Goal: Information Seeking & Learning: Learn about a topic

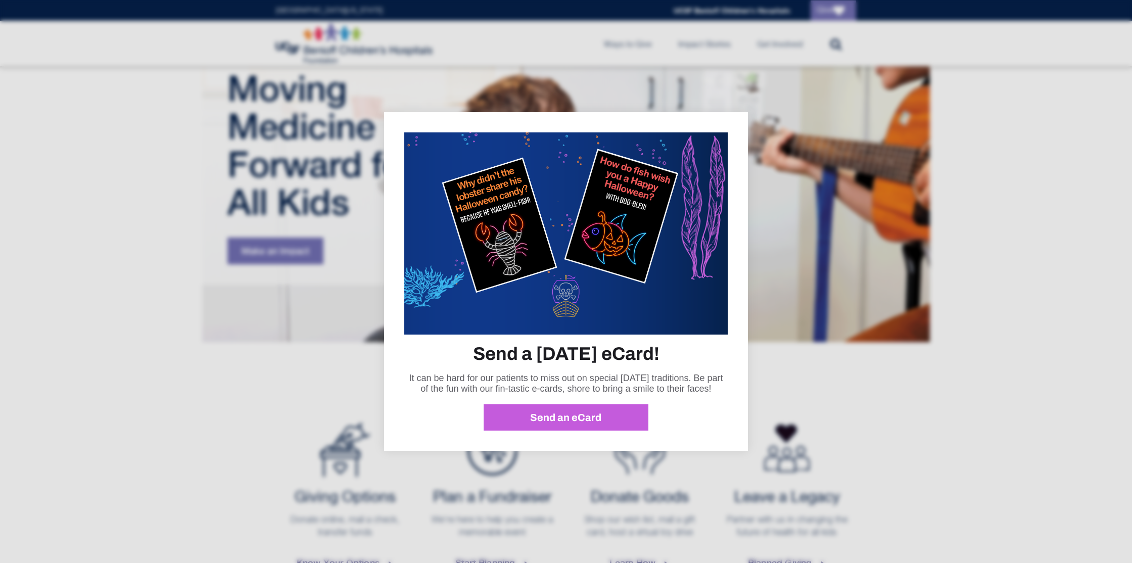
scroll to position [84, 0]
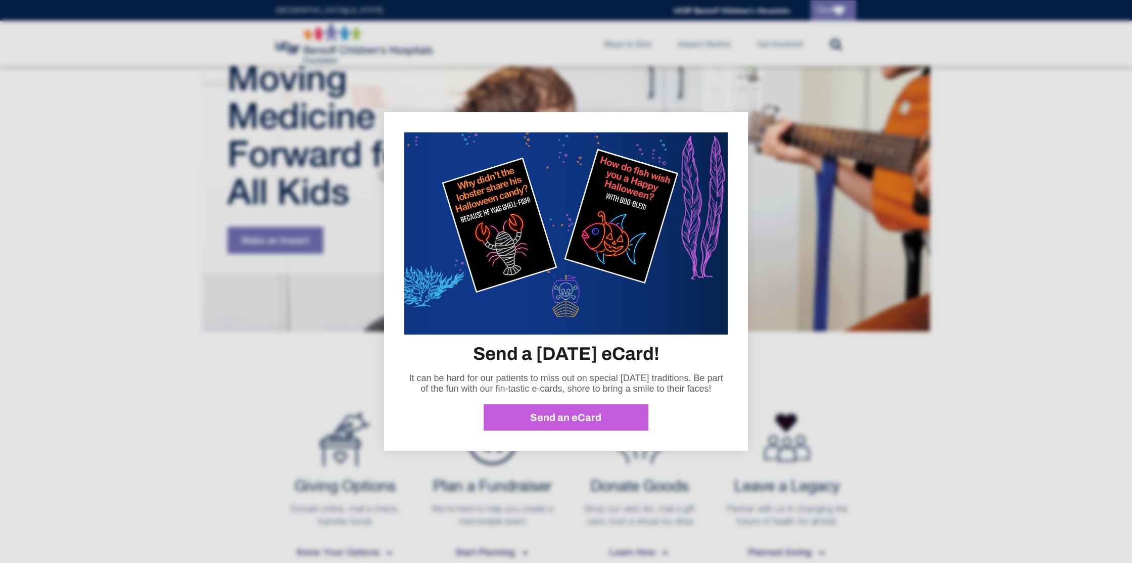
click at [303, 366] on div at bounding box center [566, 281] width 1132 height 563
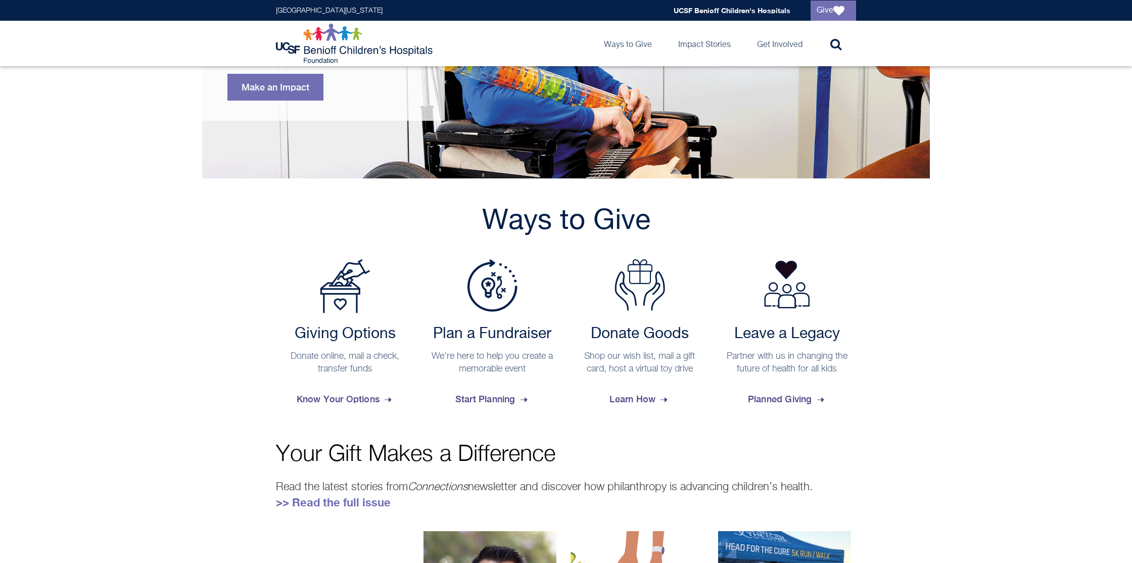
scroll to position [243, 0]
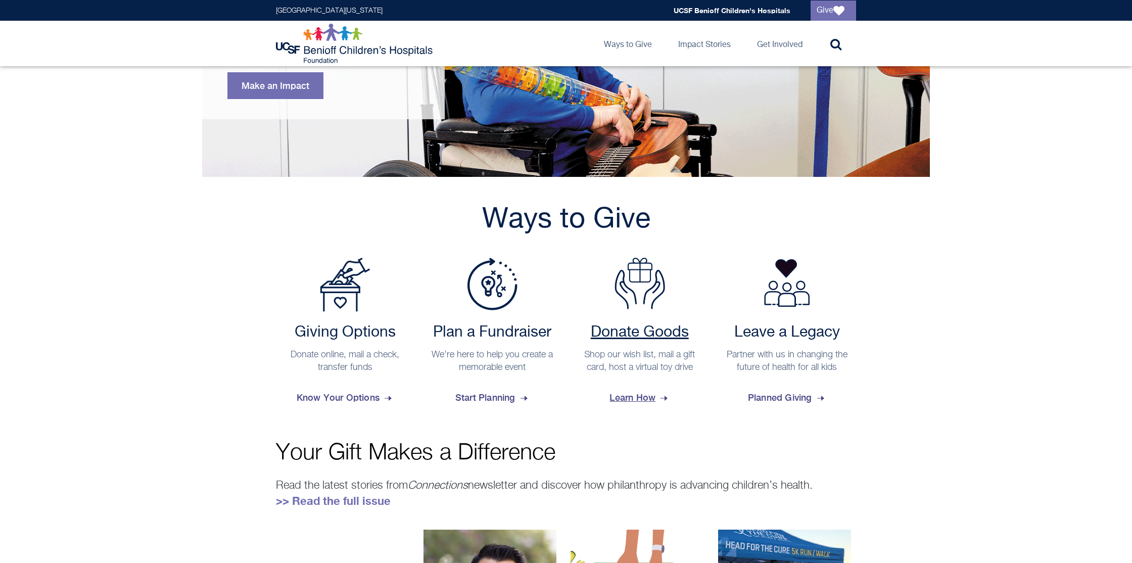
click at [626, 400] on span "Learn How" at bounding box center [639, 397] width 60 height 27
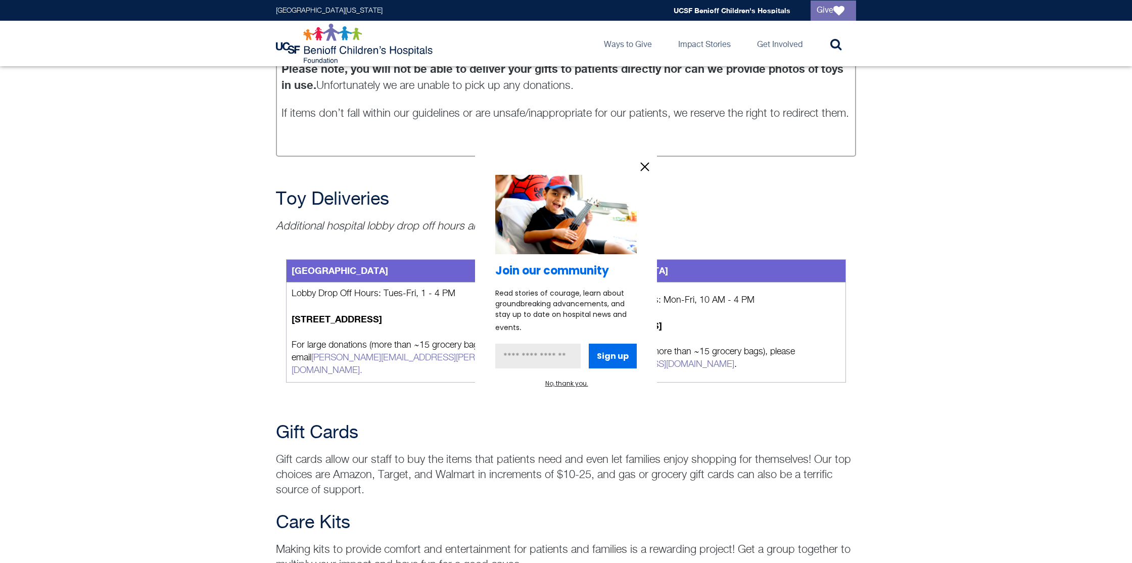
scroll to position [1033, 0]
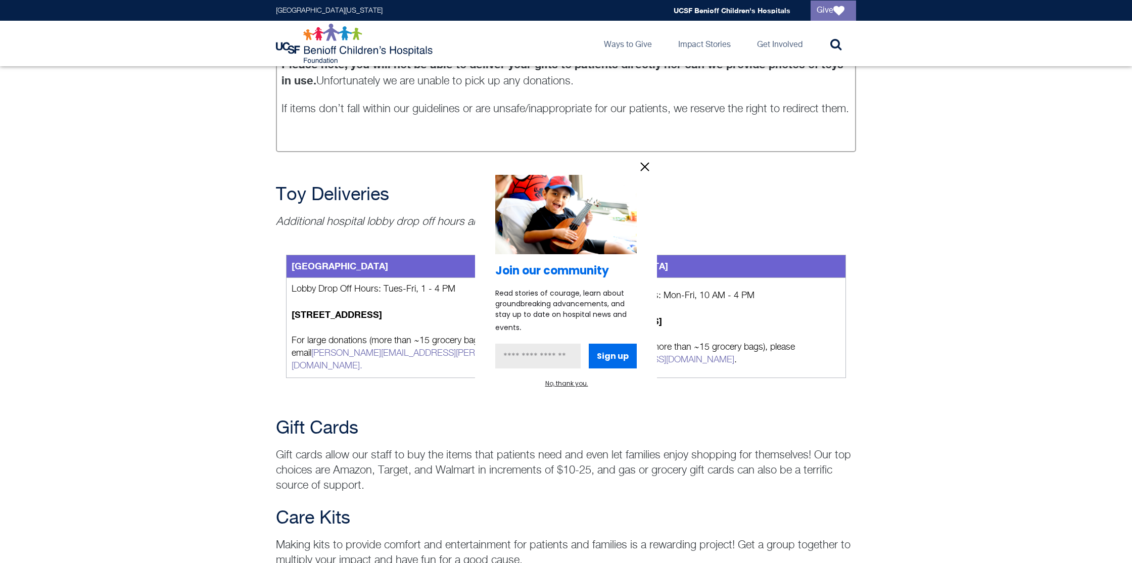
click at [647, 162] on icon "information" at bounding box center [644, 166] width 15 height 15
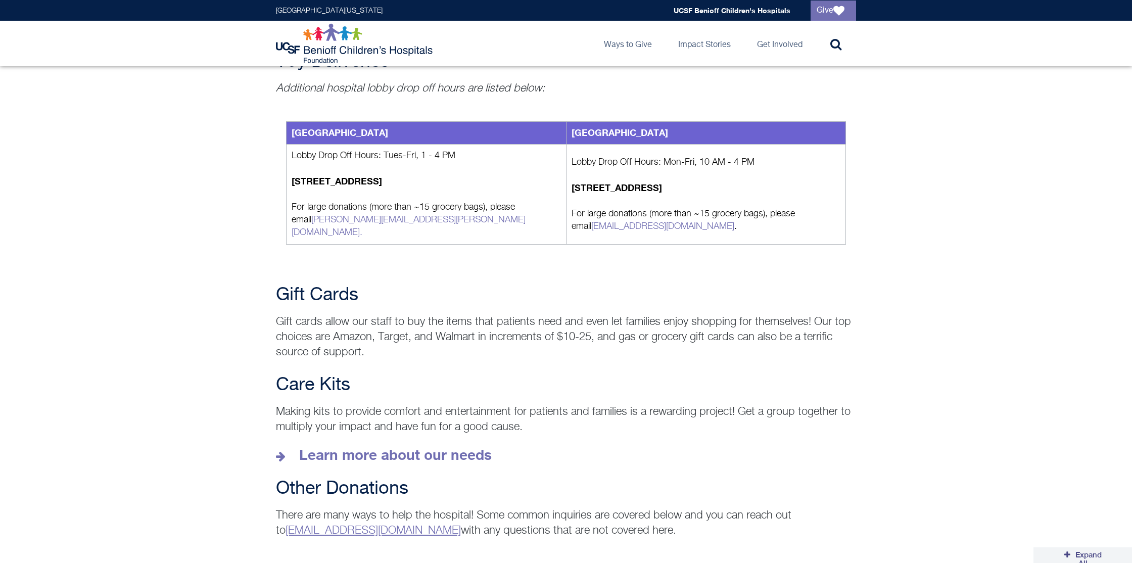
scroll to position [1173, 0]
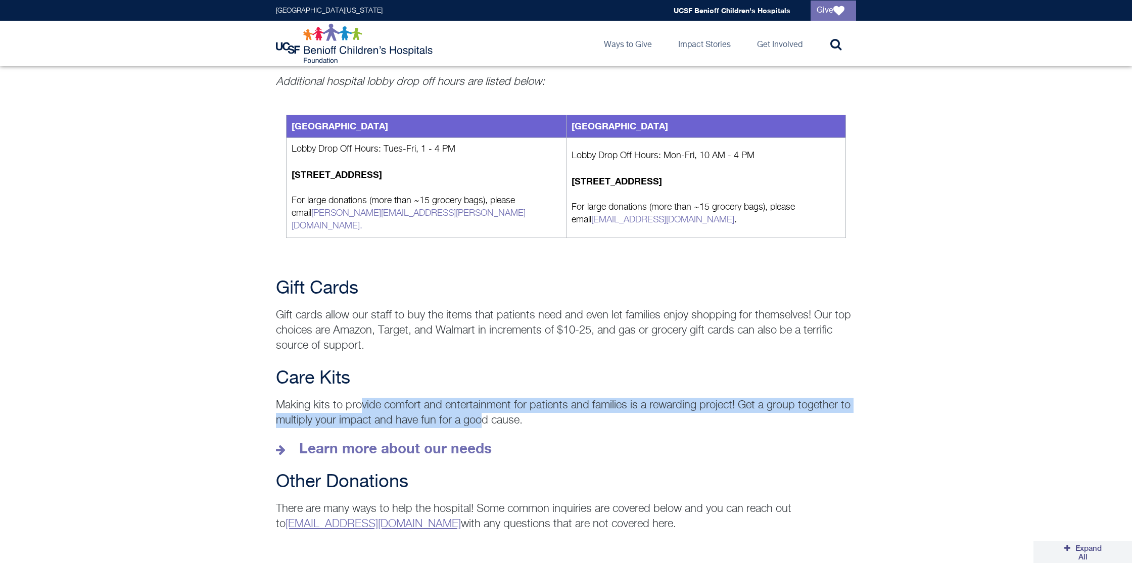
drag, startPoint x: 362, startPoint y: 392, endPoint x: 480, endPoint y: 404, distance: 118.4
click at [480, 404] on p "Making kits to provide comfort and entertainment for patients and families is a…" at bounding box center [566, 413] width 580 height 30
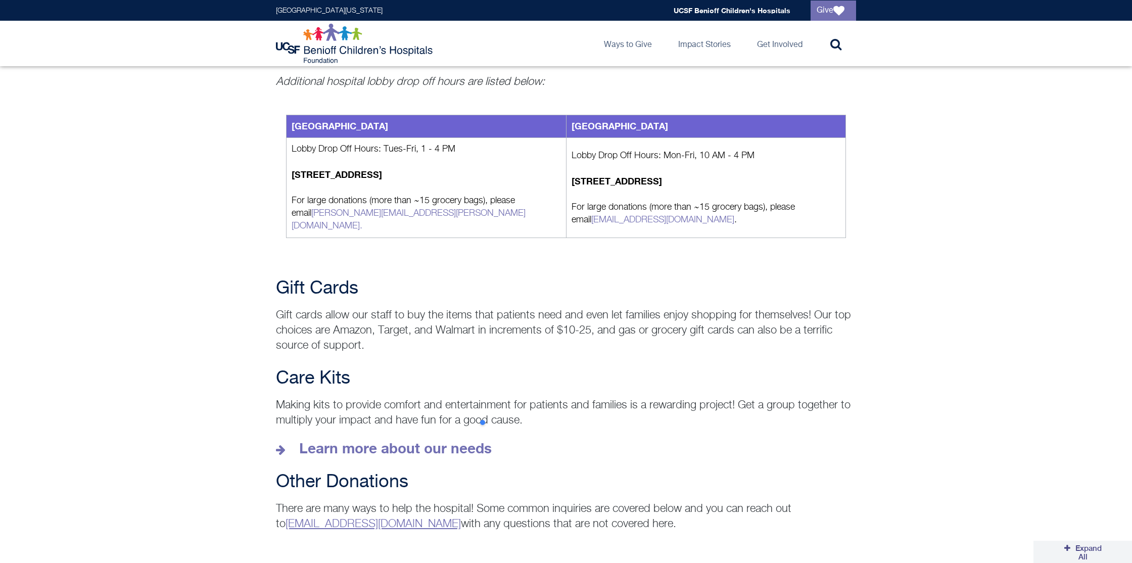
drag, startPoint x: 480, startPoint y: 404, endPoint x: 477, endPoint y: 409, distance: 5.2
click at [480, 404] on p "Making kits to provide comfort and entertainment for patients and families is a…" at bounding box center [566, 413] width 580 height 30
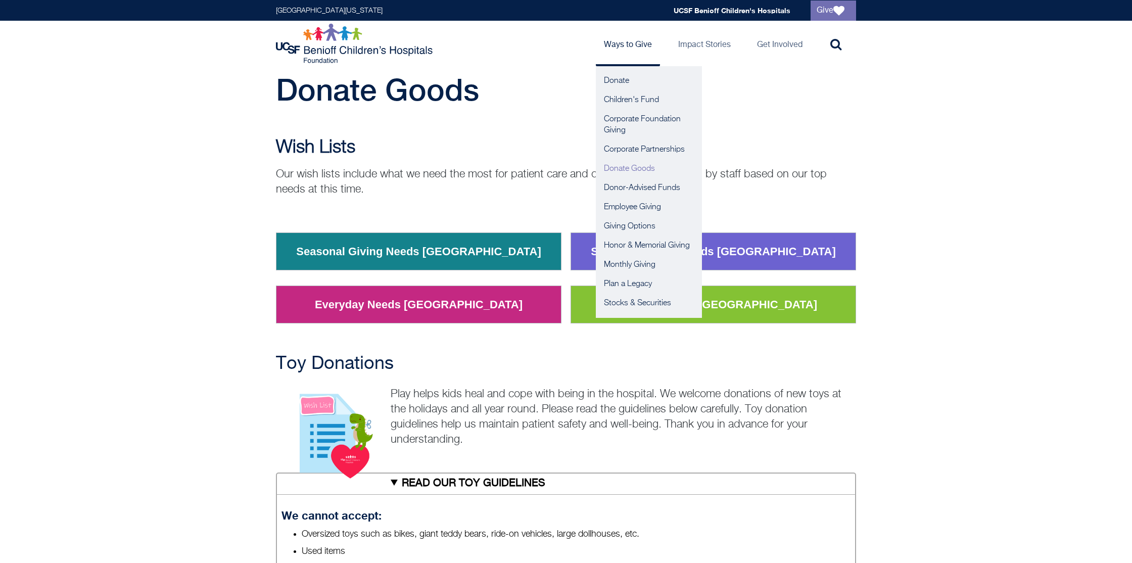
scroll to position [20, 0]
click at [625, 166] on link "Donate Goods" at bounding box center [649, 168] width 106 height 19
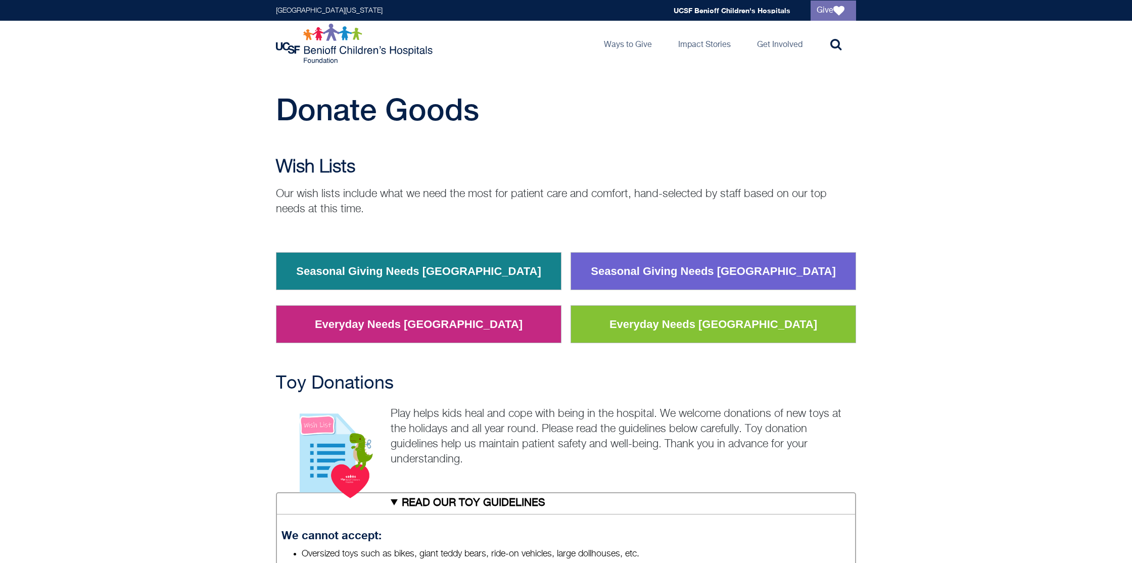
click at [657, 322] on link "Everyday Needs [GEOGRAPHIC_DATA]" at bounding box center [713, 324] width 223 height 26
click at [839, 43] on icon at bounding box center [835, 44] width 11 height 12
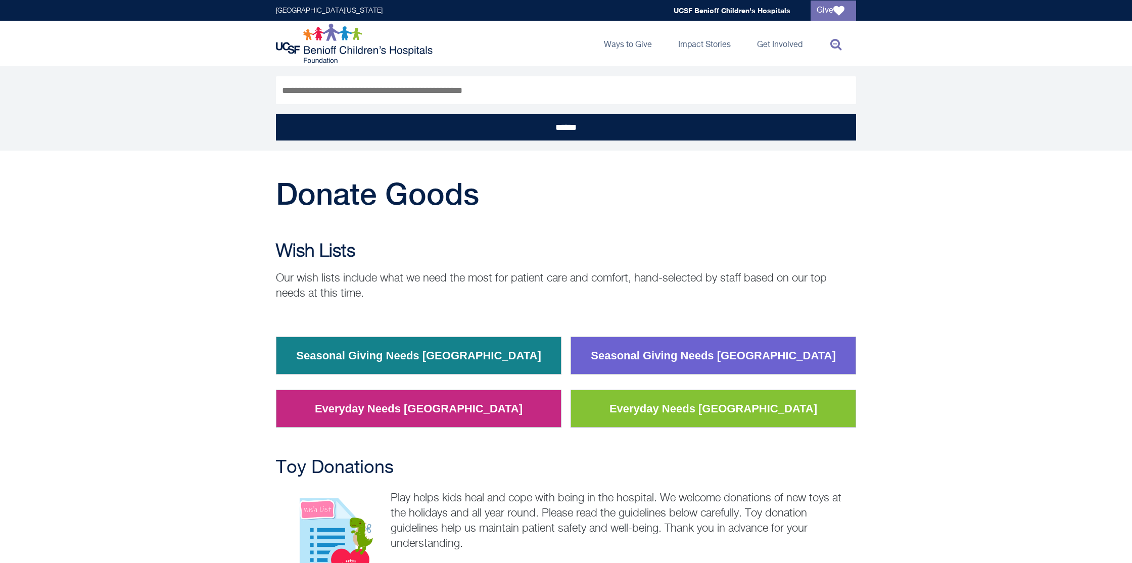
click at [539, 92] on input "Search" at bounding box center [566, 90] width 580 height 28
type input "*"
type input "**********"
click at [276, 114] on input "******" at bounding box center [566, 127] width 580 height 26
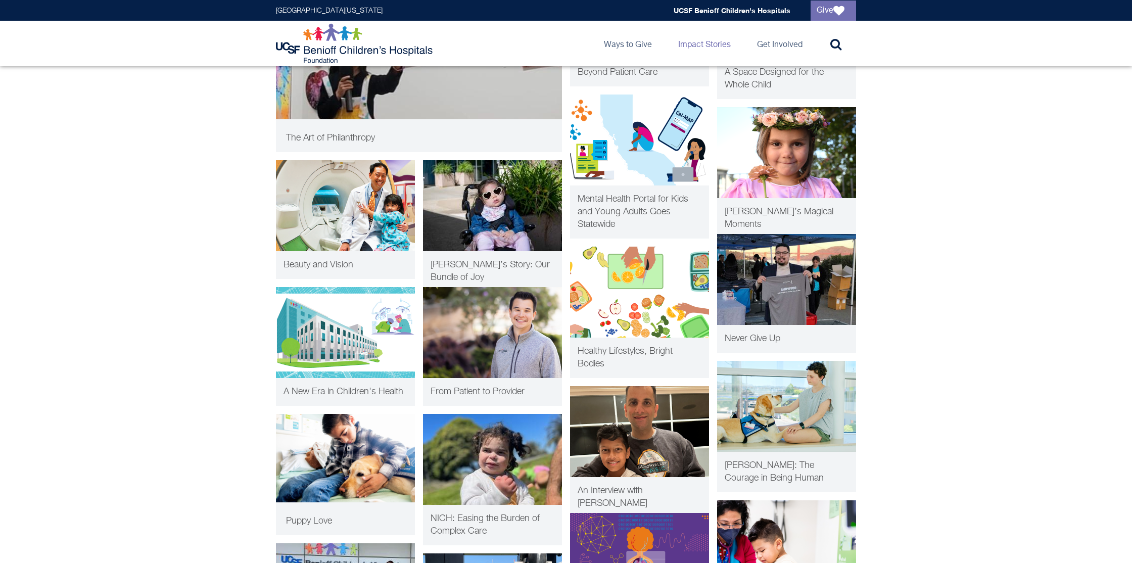
scroll to position [379, 0]
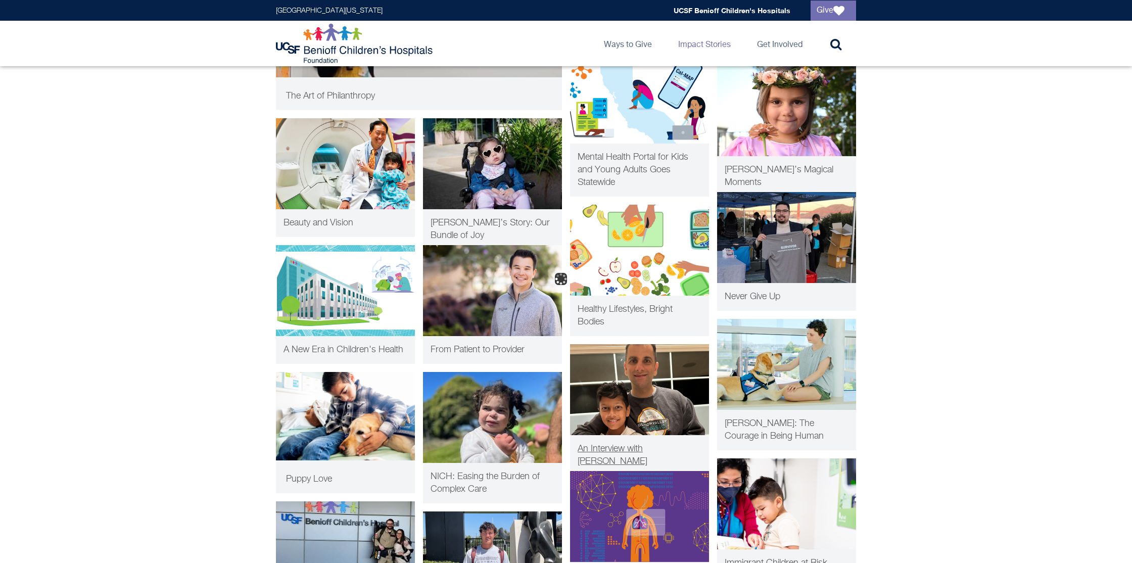
click at [663, 366] on img at bounding box center [639, 389] width 139 height 91
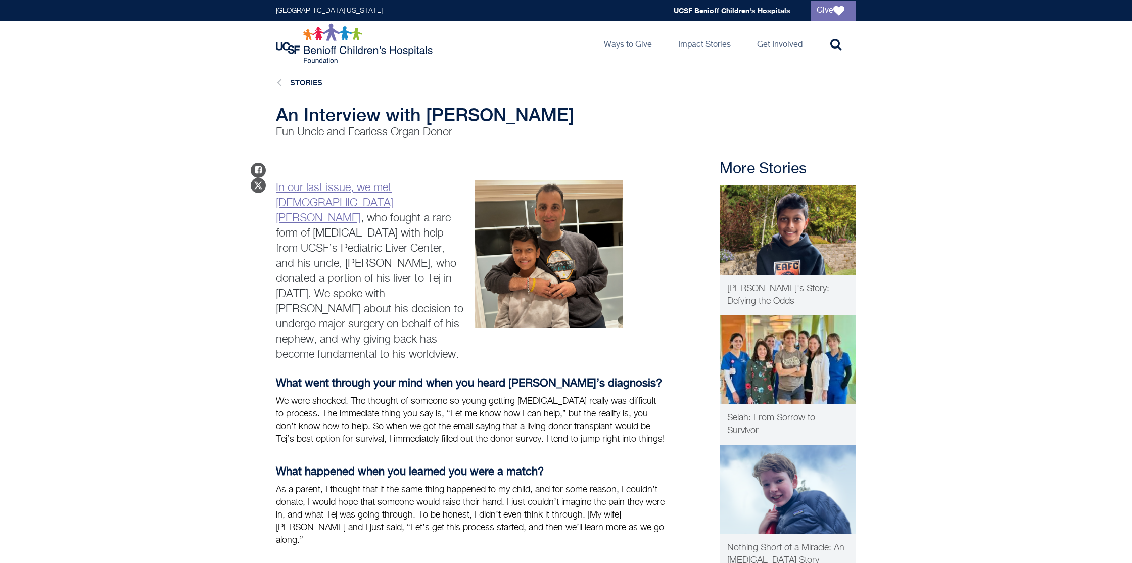
scroll to position [4, 0]
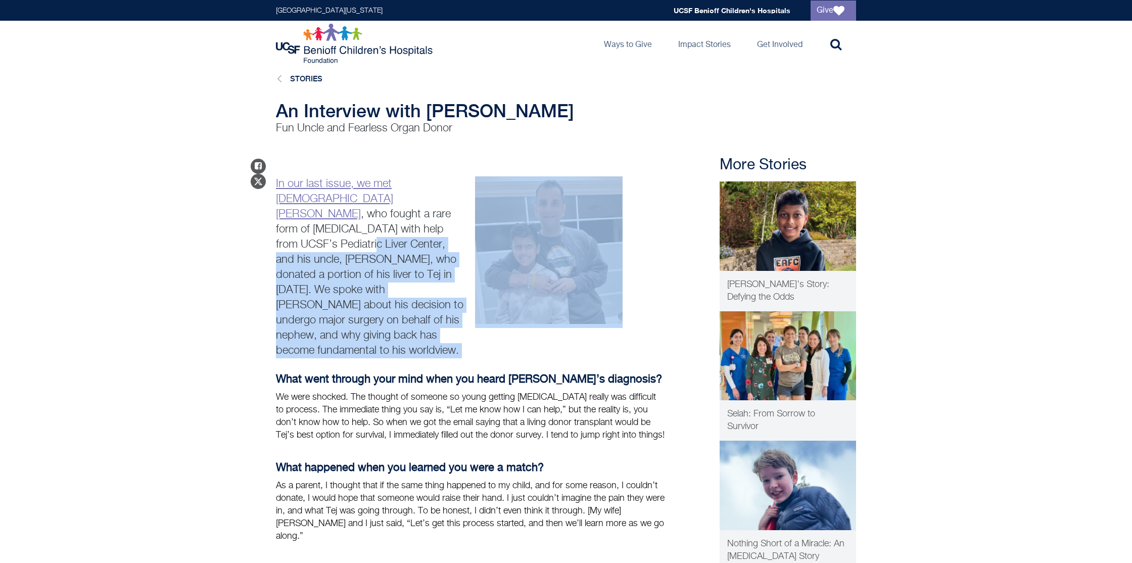
drag, startPoint x: 317, startPoint y: 228, endPoint x: 446, endPoint y: 283, distance: 140.3
click at [482, 273] on div "In our last issue, we met 11-year-old Tej Bisarya , who fought a rare form of l…" at bounding box center [470, 267] width 398 height 182
click at [389, 264] on p "In our last issue, we met 11-year-old Tej Bisarya , who fought a rare form of l…" at bounding box center [371, 267] width 190 height 182
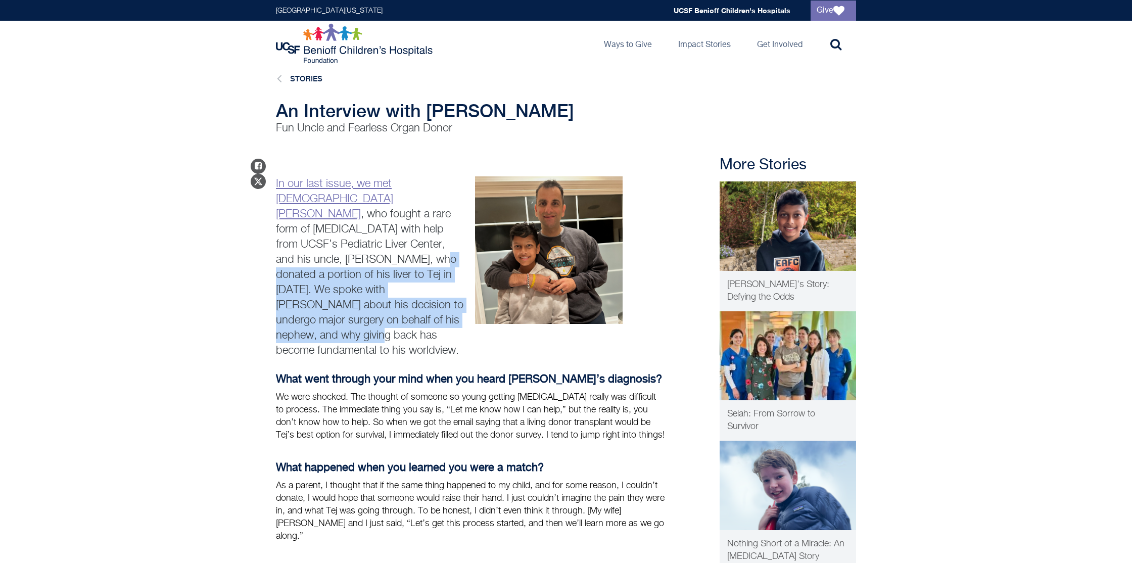
drag, startPoint x: 373, startPoint y: 243, endPoint x: 400, endPoint y: 304, distance: 67.0
click at [400, 304] on p "In our last issue, we met 11-year-old Tej Bisarya , who fought a rare form of l…" at bounding box center [371, 267] width 190 height 182
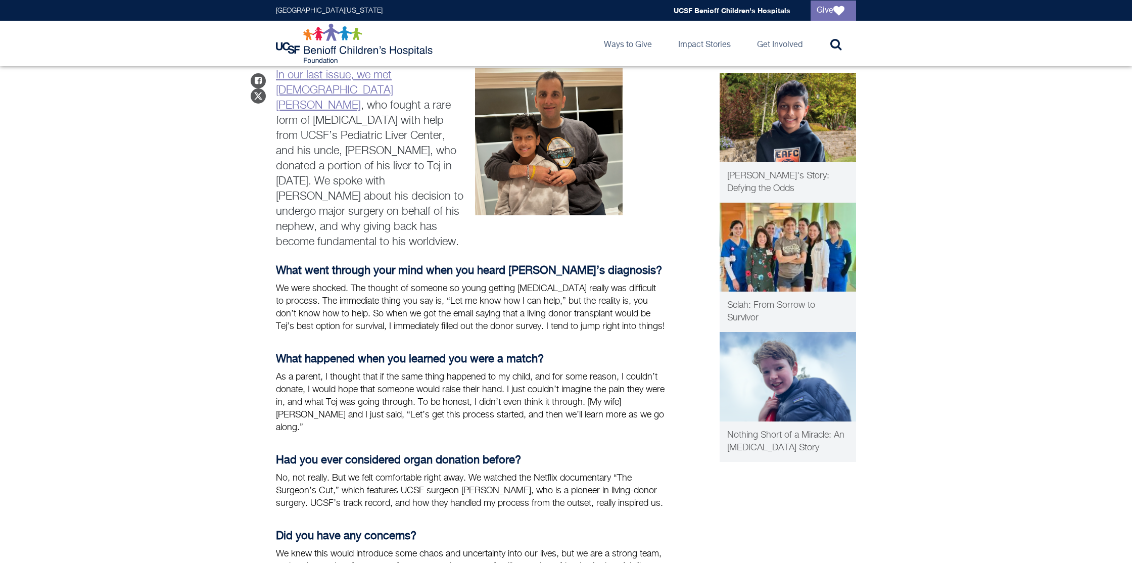
scroll to position [114, 0]
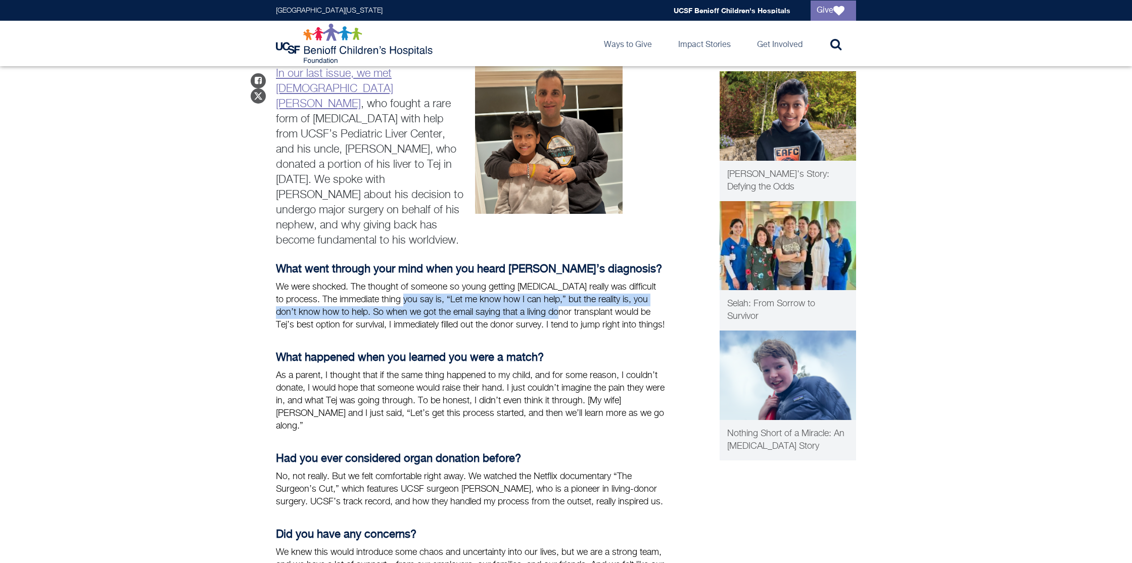
drag, startPoint x: 444, startPoint y: 273, endPoint x: 546, endPoint y: 288, distance: 103.2
click at [546, 288] on p "We were shocked. The thought of someone so young getting cancer really was diff…" at bounding box center [470, 306] width 389 height 51
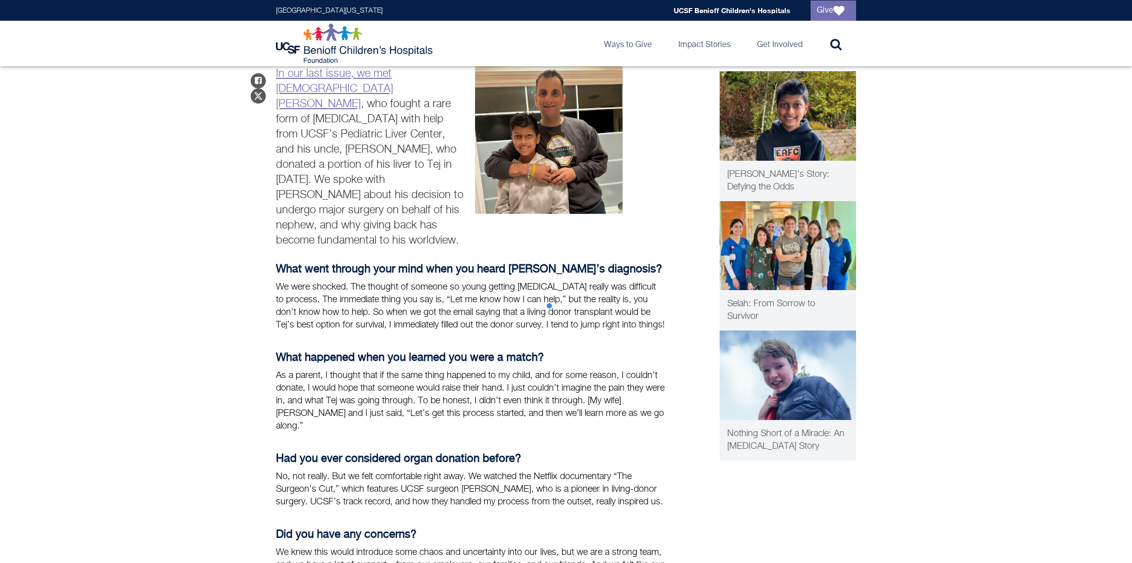
click at [562, 294] on p "We were shocked. The thought of someone so young getting cancer really was diff…" at bounding box center [470, 306] width 389 height 51
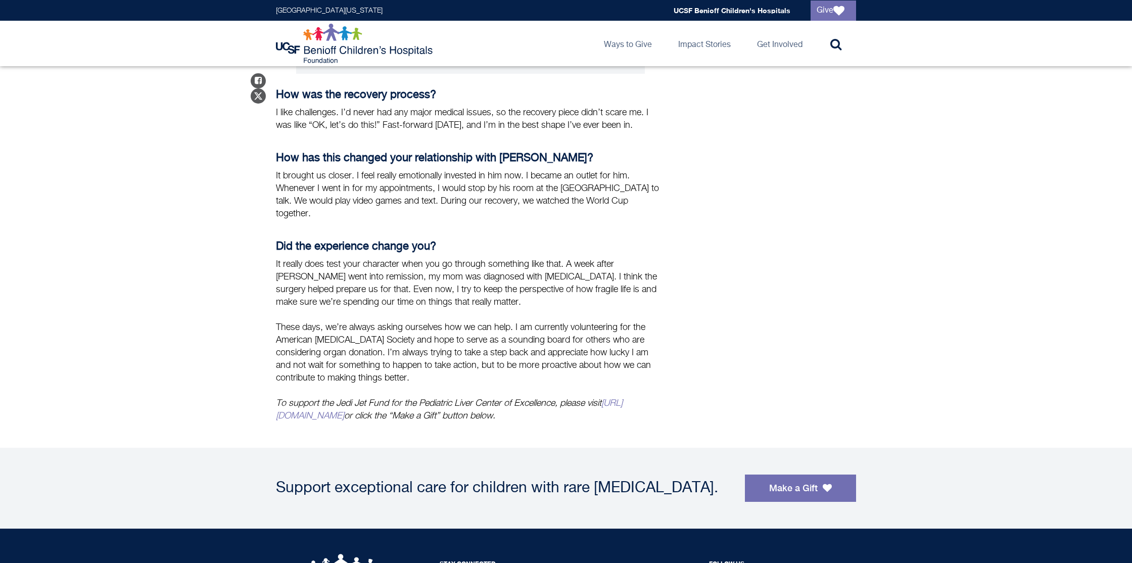
scroll to position [953, 0]
click at [318, 35] on img at bounding box center [355, 43] width 159 height 40
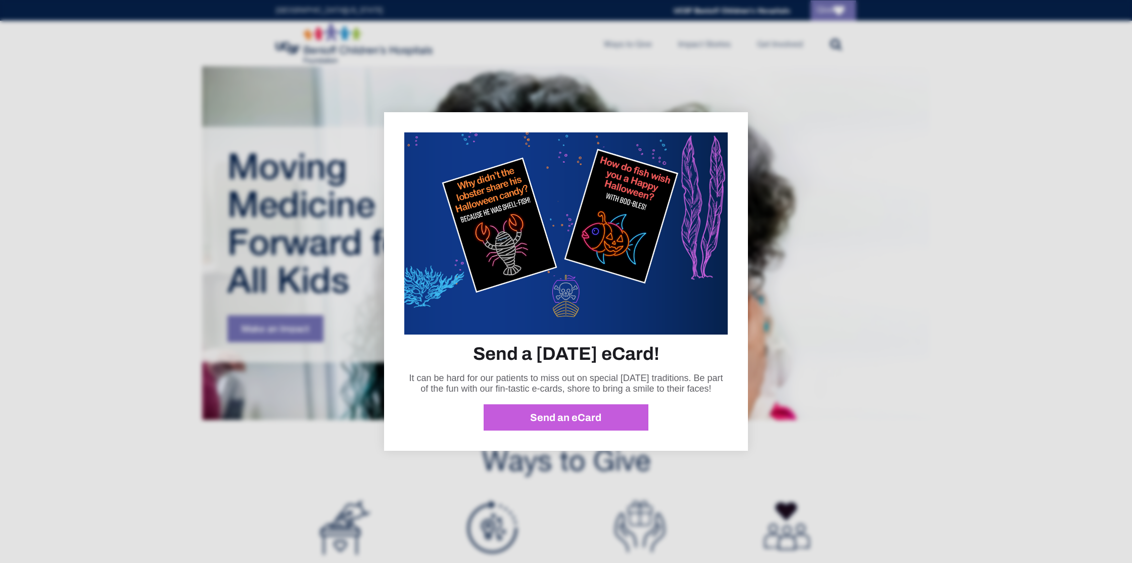
click at [882, 118] on div at bounding box center [566, 281] width 1132 height 563
